Goal: Task Accomplishment & Management: Manage account settings

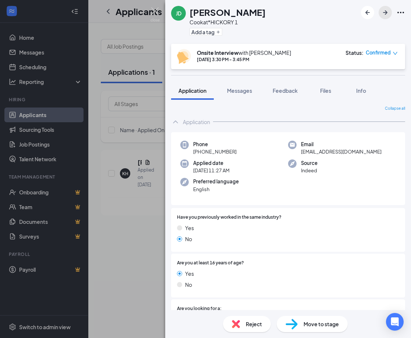
click at [385, 12] on icon "ArrowRight" at bounding box center [385, 12] width 4 height 4
click at [385, 11] on icon "ArrowRight" at bounding box center [385, 12] width 9 height 9
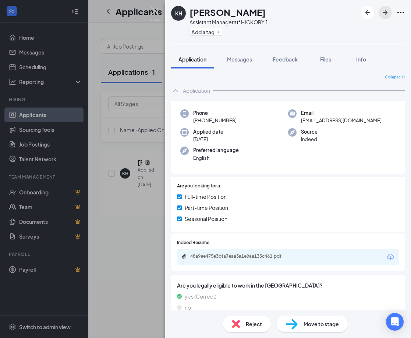
click at [385, 9] on icon "ArrowRight" at bounding box center [385, 12] width 9 height 9
click at [358, 58] on span "Info" at bounding box center [362, 59] width 10 height 7
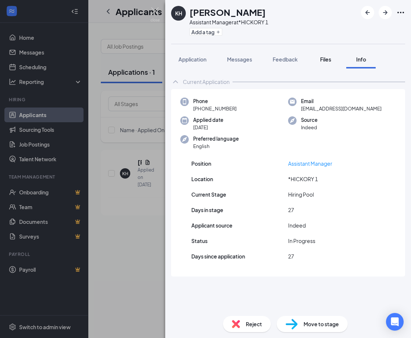
click at [325, 59] on span "Files" at bounding box center [325, 59] width 11 height 7
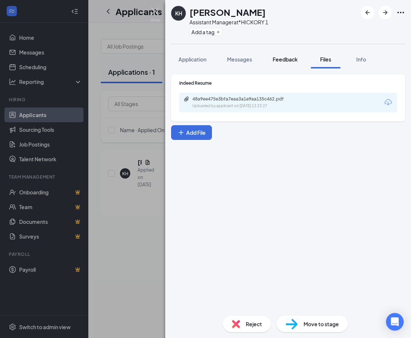
click at [283, 57] on span "Feedback" at bounding box center [285, 59] width 25 height 7
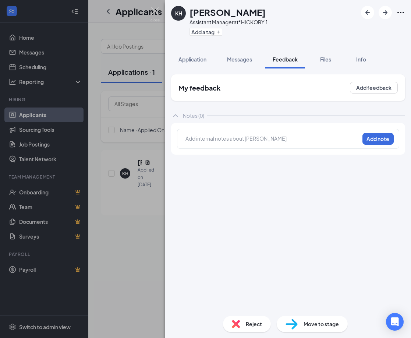
click at [250, 60] on span "Messages" at bounding box center [239, 59] width 25 height 7
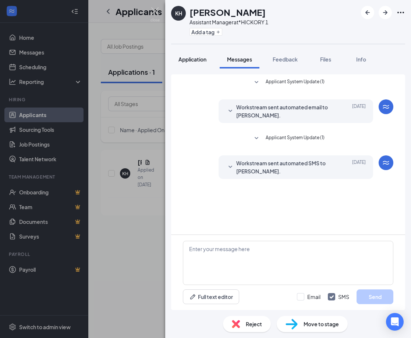
click at [195, 62] on span "Application" at bounding box center [193, 59] width 28 height 7
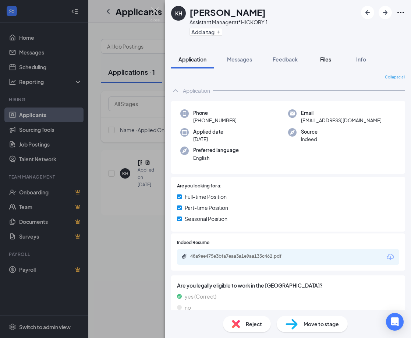
click at [324, 59] on span "Files" at bounding box center [325, 59] width 11 height 7
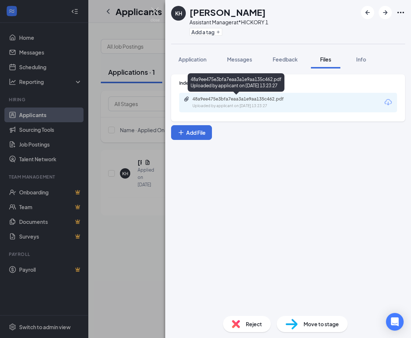
click at [204, 97] on div "48a9ee475e3bfa7eaa3a1e9aa135c462.pdf" at bounding box center [244, 99] width 103 height 6
